Goal: Find specific page/section: Find specific page/section

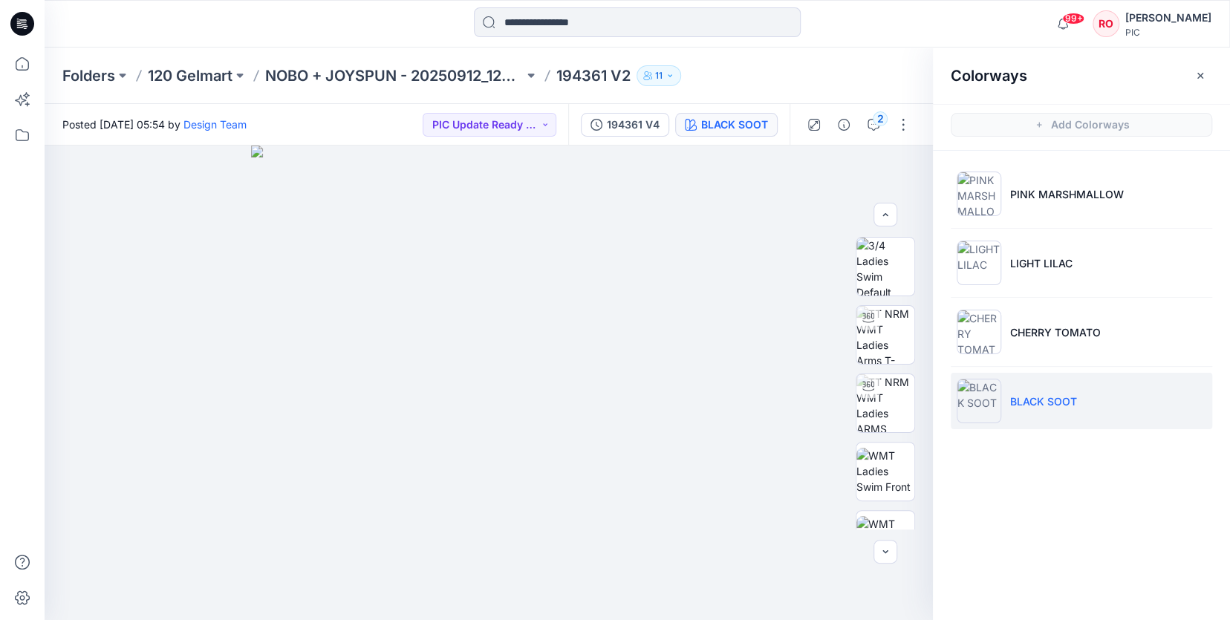
scroll to position [336, 0]
drag, startPoint x: 402, startPoint y: 62, endPoint x: 394, endPoint y: 63, distance: 7.6
click at [401, 62] on div "Folders 120 Gelmart NOBO + JOYSPUN - 20250912_120_GC 194361 V2 11" at bounding box center [637, 76] width 1185 height 56
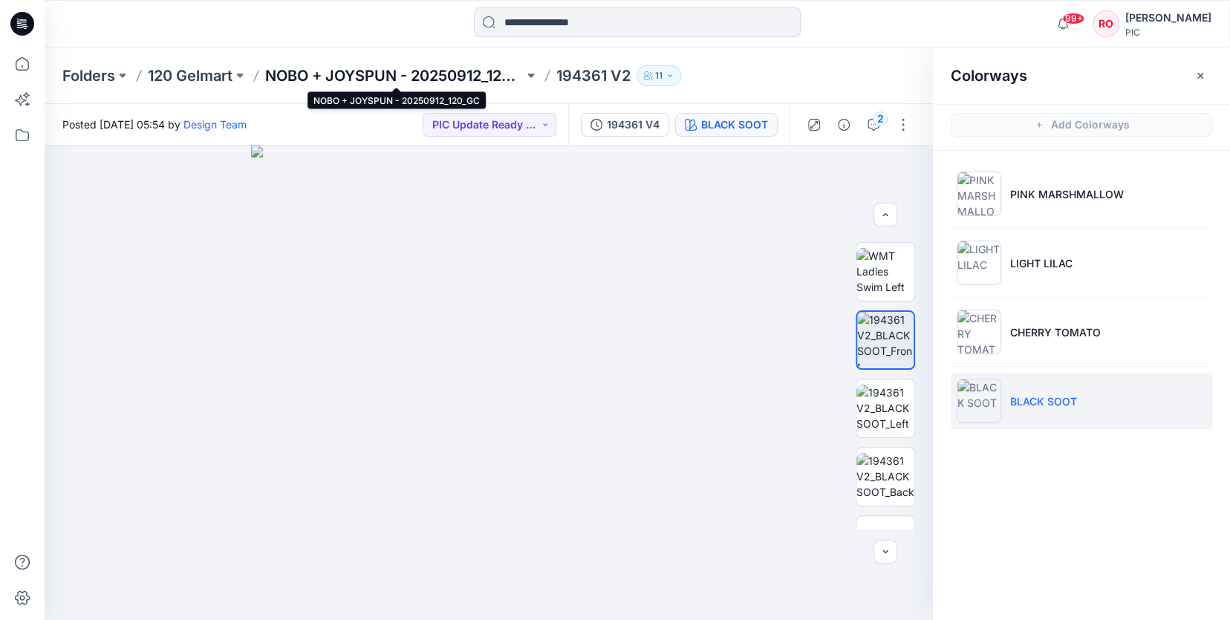
click at [391, 78] on p "NOBO + JOYSPUN - 20250912_120_GC" at bounding box center [394, 75] width 258 height 21
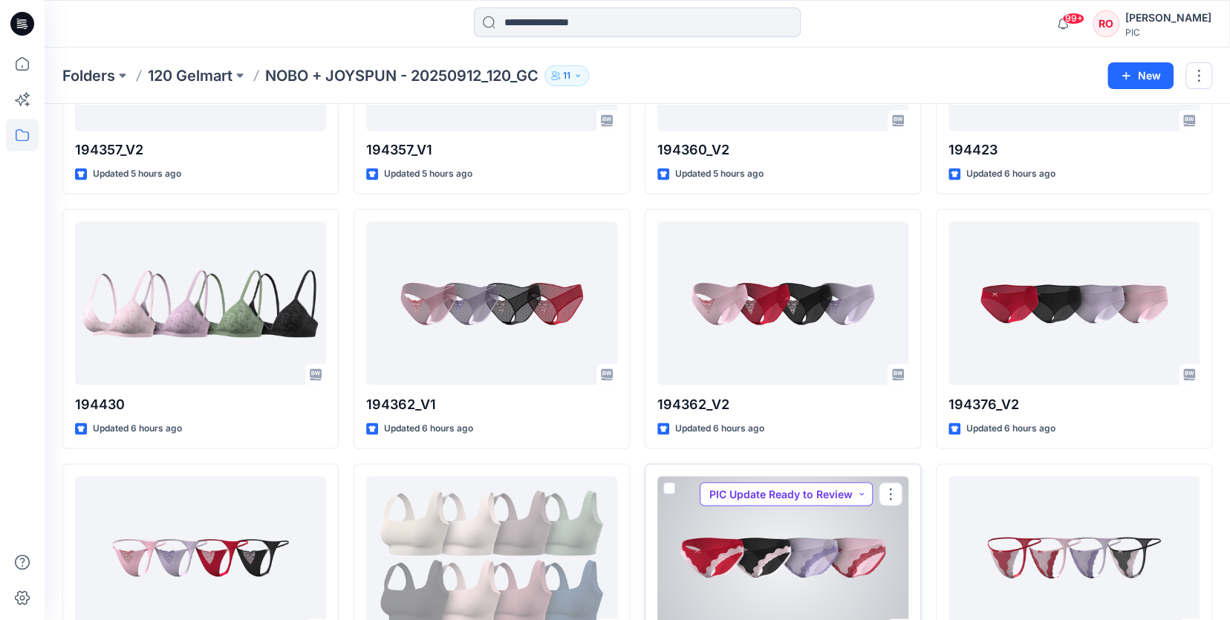
scroll to position [1484, 0]
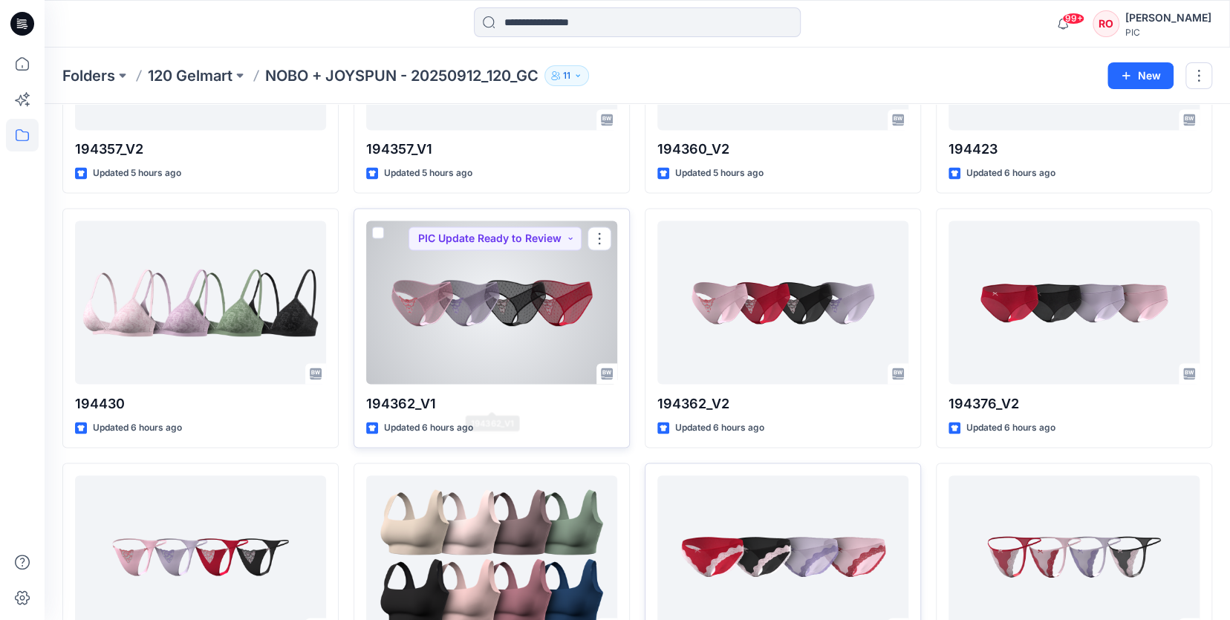
click at [449, 350] on div at bounding box center [491, 302] width 251 height 163
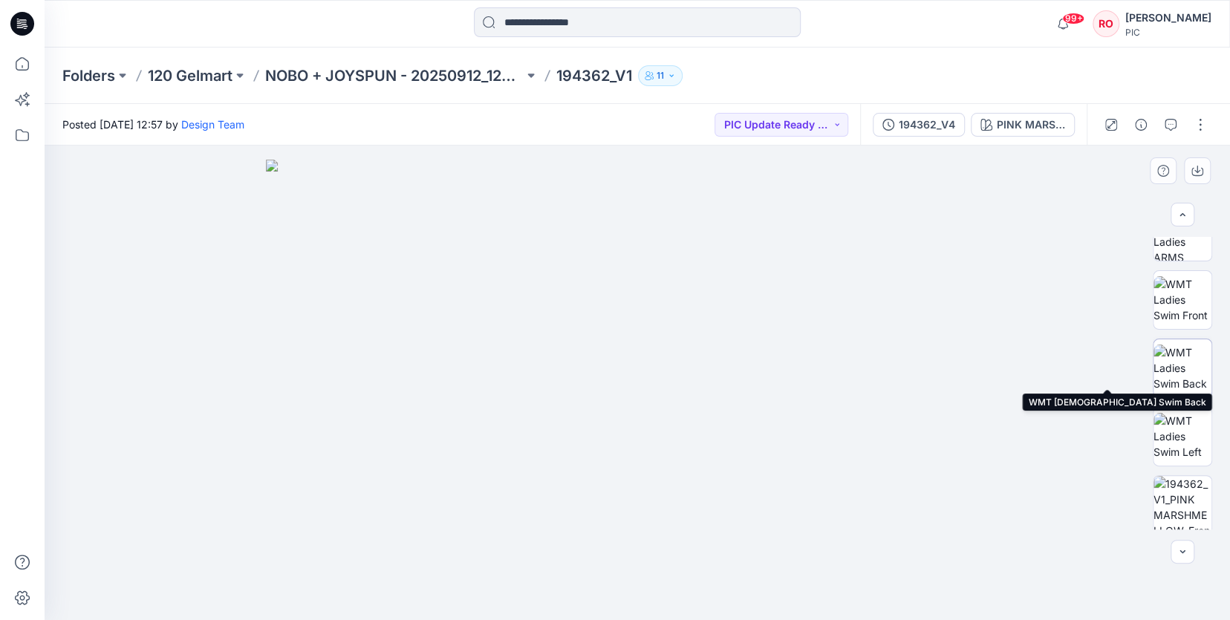
scroll to position [183, 0]
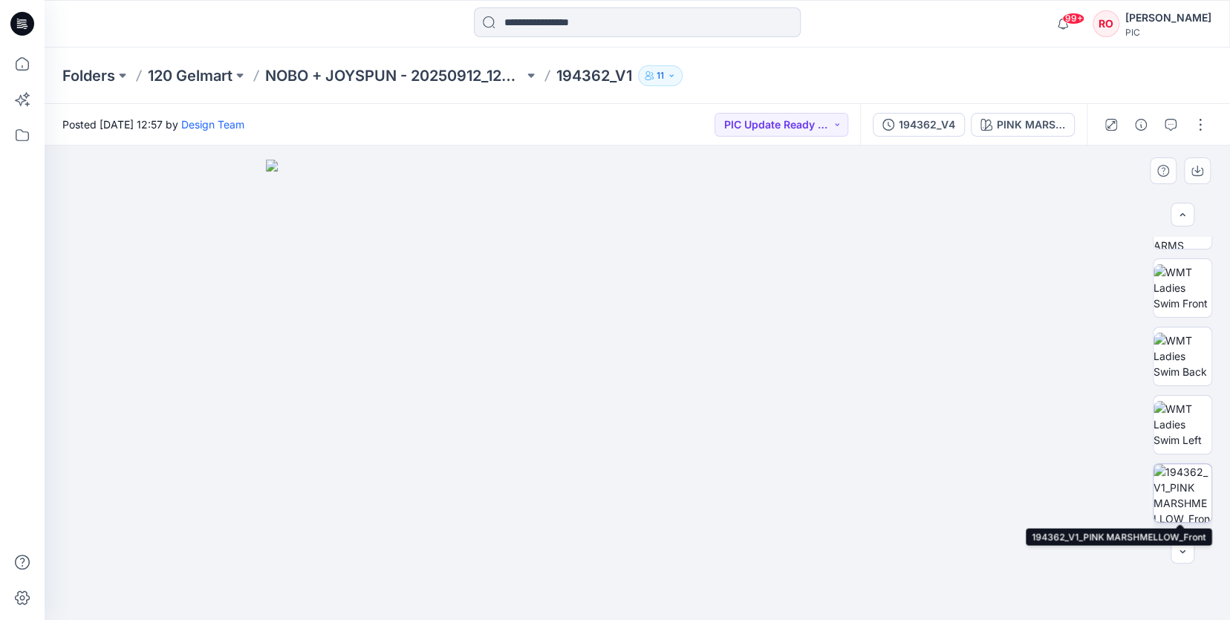
click at [1182, 480] on img at bounding box center [1182, 493] width 58 height 58
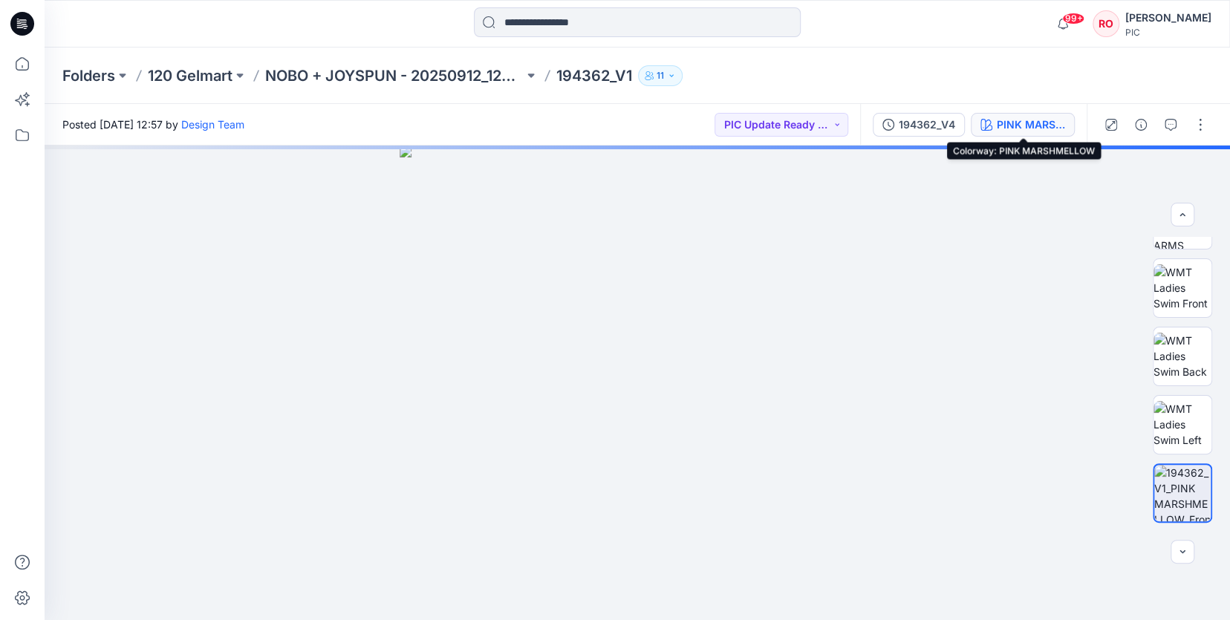
click at [1024, 128] on div "PINK MARSHMELLOW" at bounding box center [1030, 125] width 68 height 16
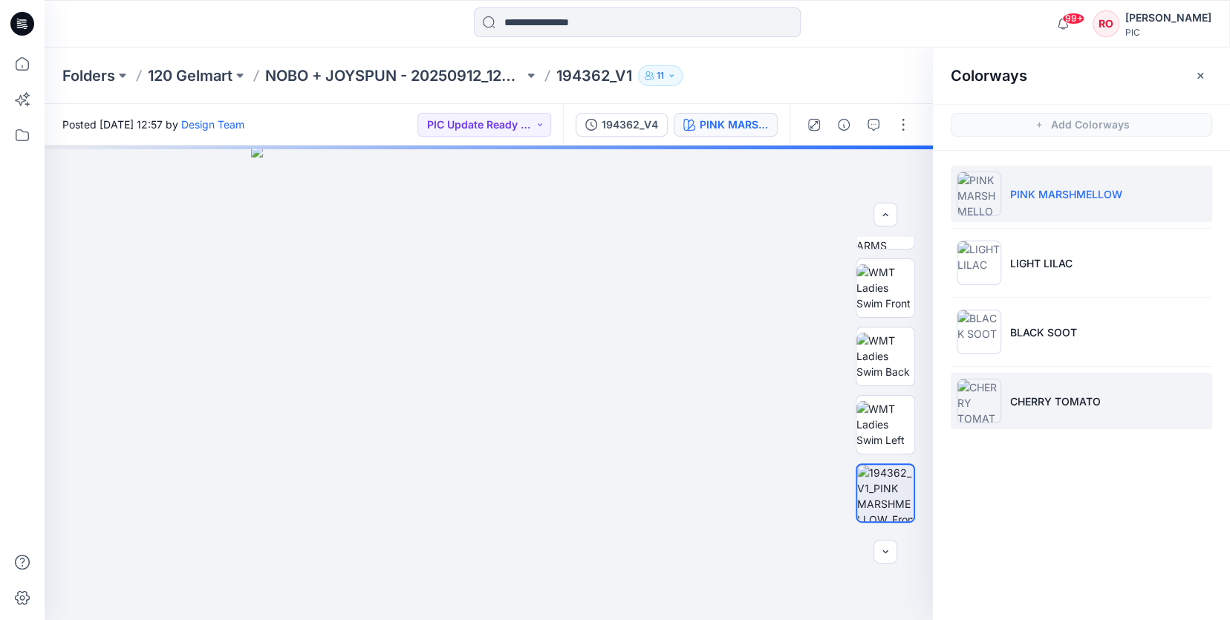
click at [1054, 385] on li "CHERRY TOMATO" at bounding box center [1080, 401] width 261 height 56
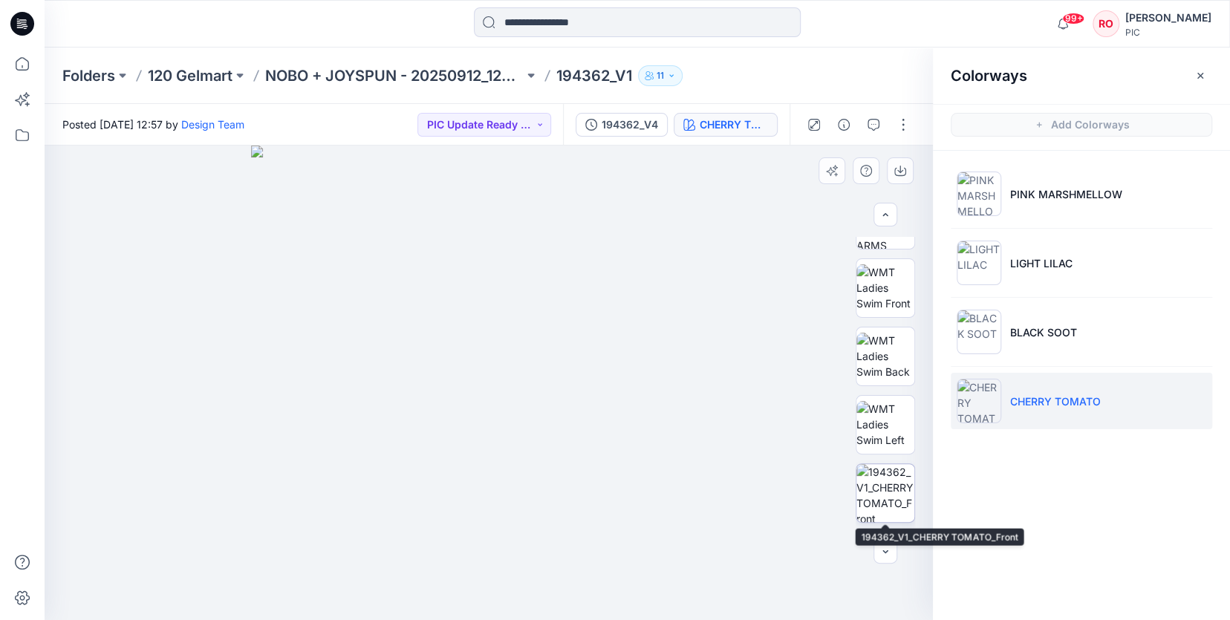
click at [901, 485] on img at bounding box center [885, 493] width 58 height 58
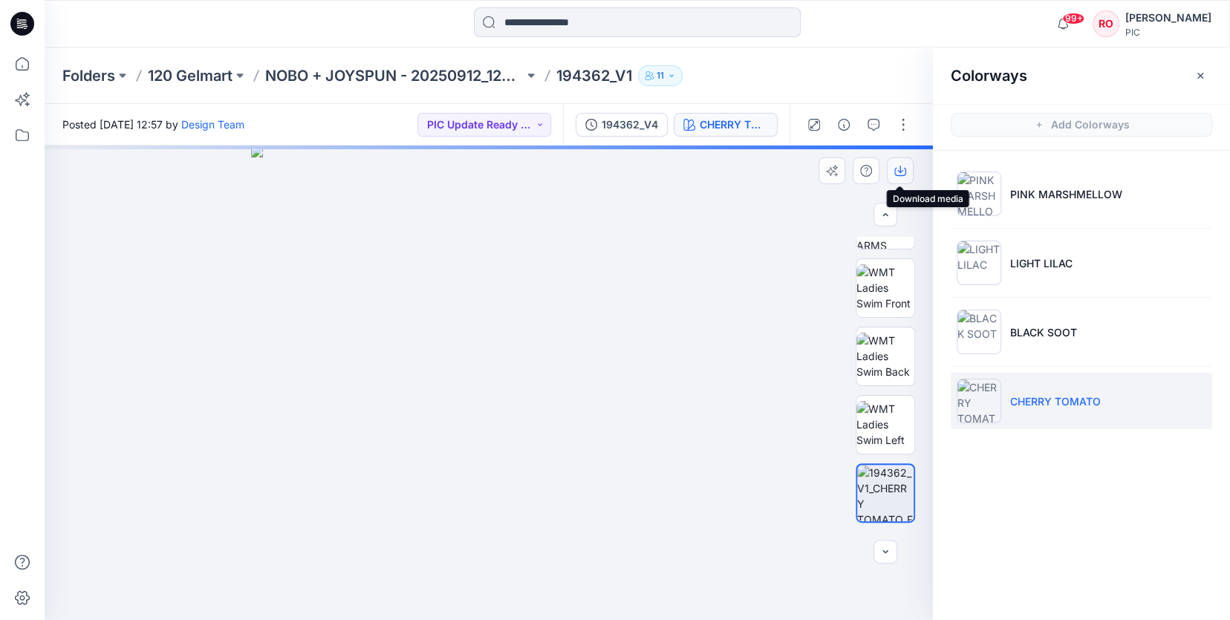
click at [900, 166] on icon "button" at bounding box center [900, 169] width 6 height 7
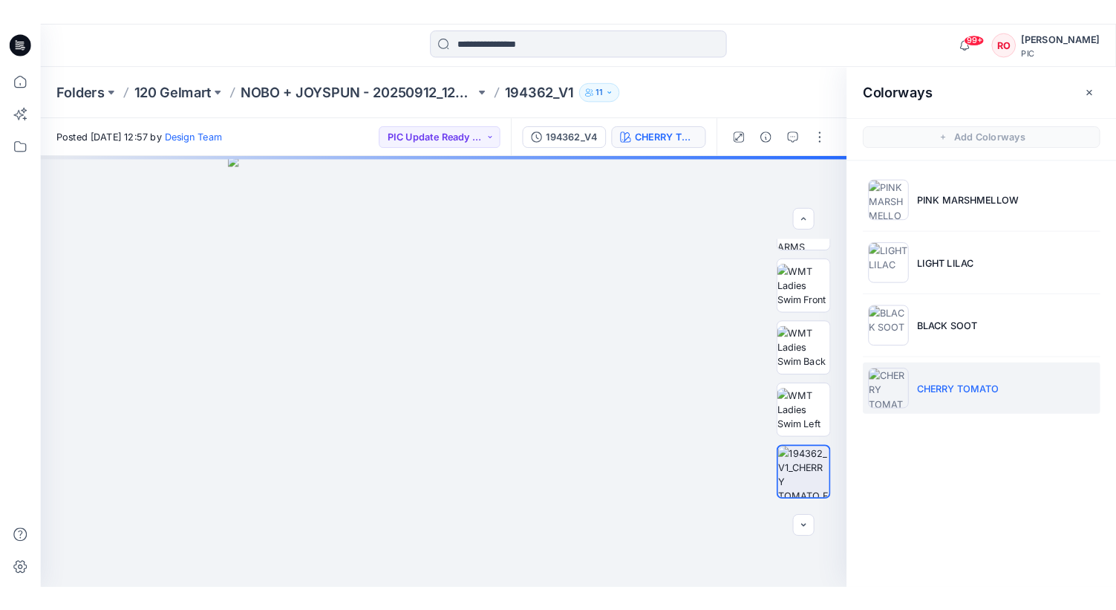
scroll to position [0, 0]
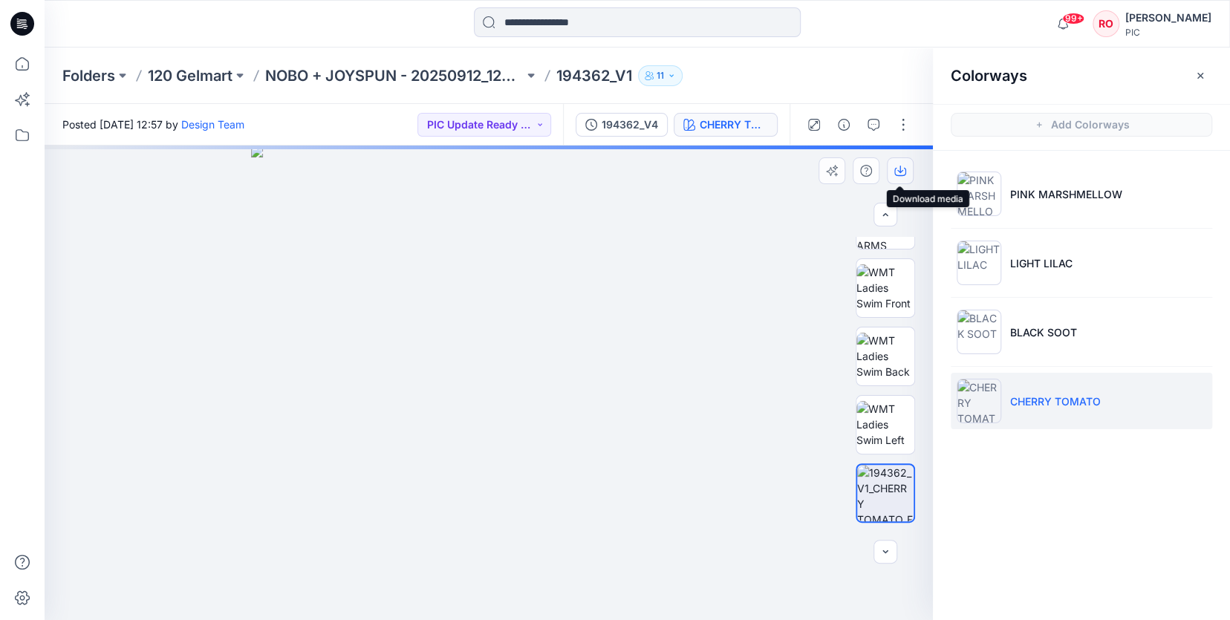
click at [901, 169] on icon "button" at bounding box center [900, 171] width 12 height 12
